Goal: Task Accomplishment & Management: Complete application form

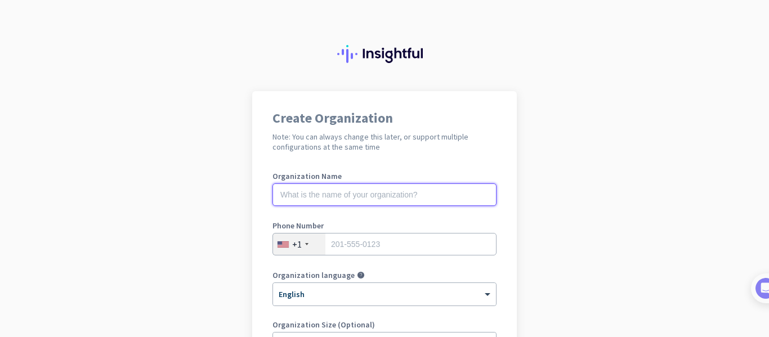
click at [437, 203] on input "text" at bounding box center [384, 195] width 224 height 23
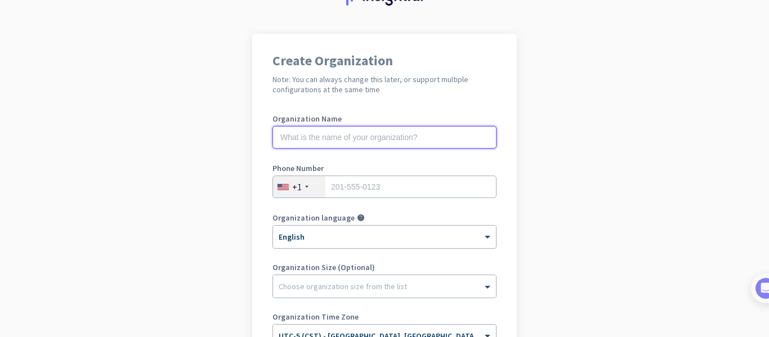
scroll to position [56, 0]
type input "Mercor"
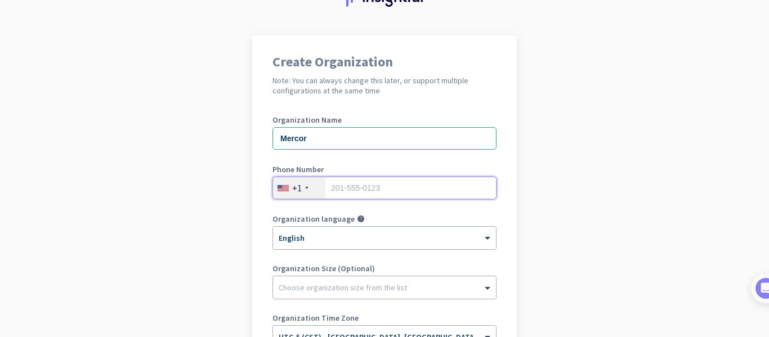
click at [351, 190] on input "tel" at bounding box center [384, 188] width 224 height 23
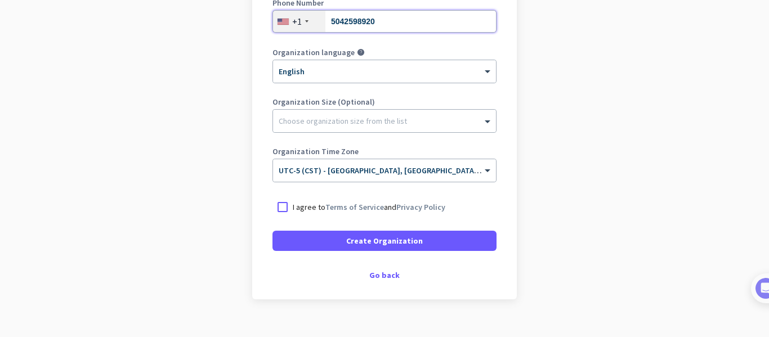
scroll to position [225, 0]
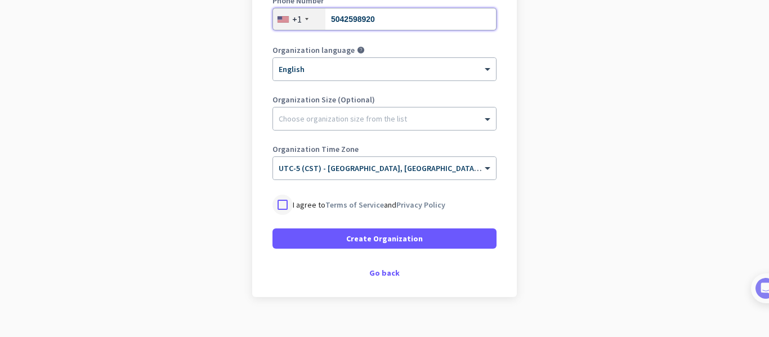
type input "5042598920"
click at [272, 205] on div at bounding box center [282, 205] width 20 height 20
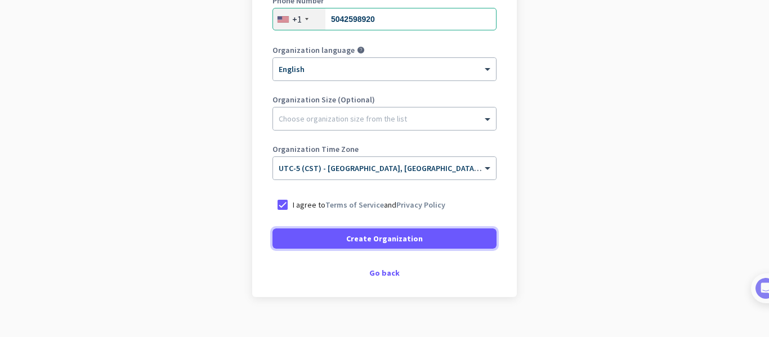
click at [352, 228] on span at bounding box center [384, 238] width 224 height 27
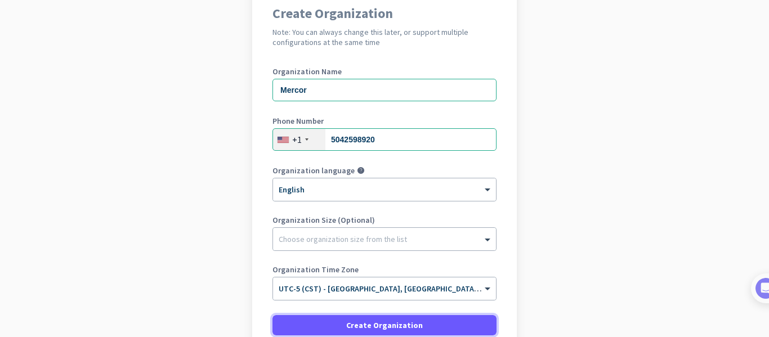
scroll to position [208, 0]
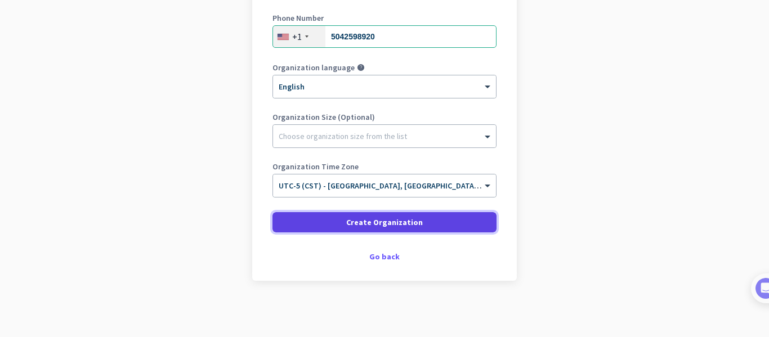
click at [390, 223] on span "Create Organization" at bounding box center [384, 222] width 77 height 11
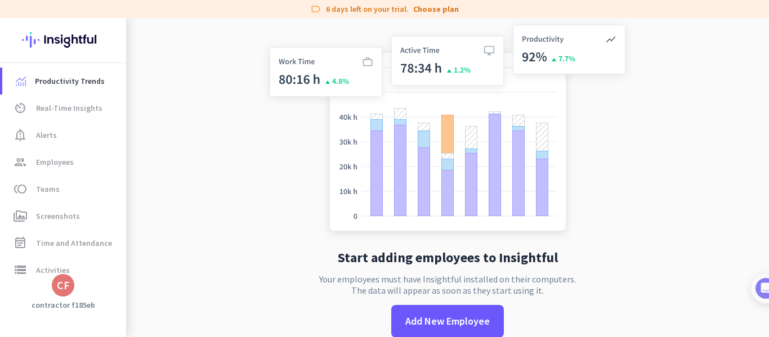
click at [78, 33] on img at bounding box center [63, 40] width 82 height 44
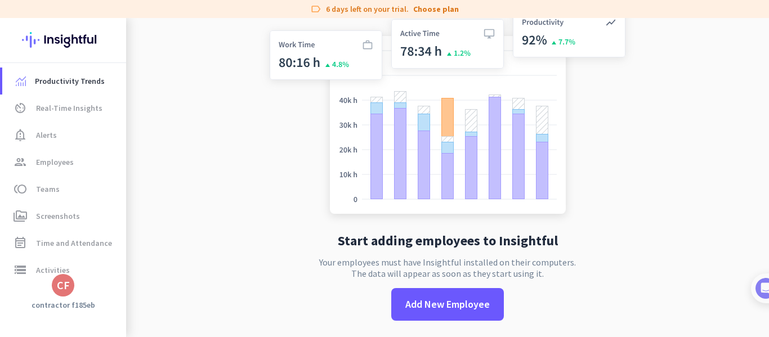
scroll to position [19, 0]
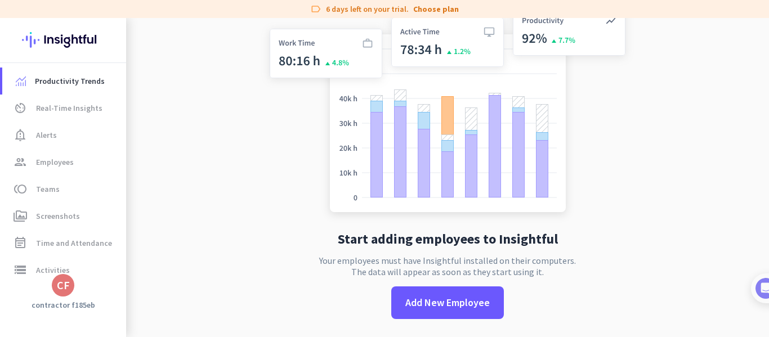
click at [64, 286] on div "CF" at bounding box center [63, 285] width 13 height 11
click at [102, 261] on span "Sign out" at bounding box center [123, 264] width 68 height 10
